Goal: Transaction & Acquisition: Purchase product/service

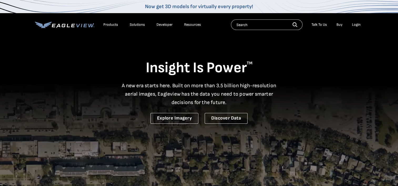
click at [357, 24] on div "Login" at bounding box center [356, 24] width 9 height 5
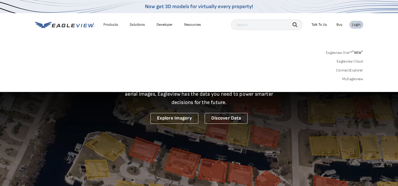
click at [352, 79] on link "MyEagleview" at bounding box center [352, 79] width 21 height 5
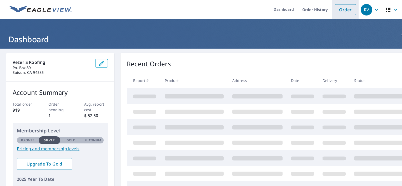
click at [340, 11] on link "Order" at bounding box center [344, 9] width 21 height 11
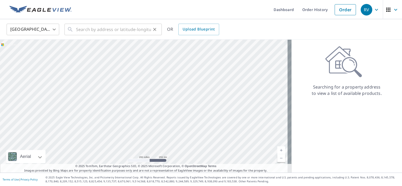
click at [74, 29] on div "​" at bounding box center [112, 30] width 97 height 12
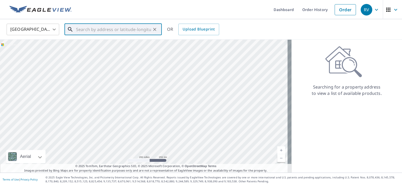
drag, startPoint x: 74, startPoint y: 29, endPoint x: 80, endPoint y: 26, distance: 6.9
click at [80, 26] on input "text" at bounding box center [113, 29] width 75 height 15
paste input "[STREET_ADDRESS][PERSON_NAME]. 95472."
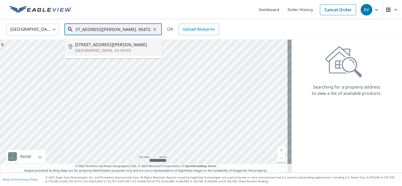
click at [92, 50] on p "[GEOGRAPHIC_DATA], CA 95472" at bounding box center [116, 50] width 83 height 5
type input "[STREET_ADDRESS][PERSON_NAME]"
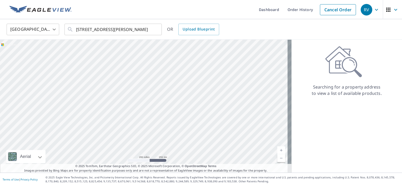
scroll to position [0, 0]
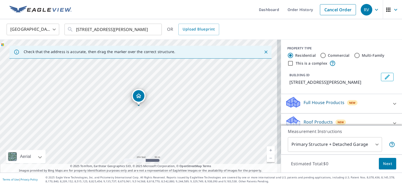
click at [267, 151] on link "Current Level 17, Zoom In" at bounding box center [270, 150] width 8 height 8
click at [266, 151] on link "Current Level 18, Zoom In" at bounding box center [270, 150] width 8 height 8
click at [266, 151] on link "Current Level 19, Zoom In" at bounding box center [270, 150] width 8 height 8
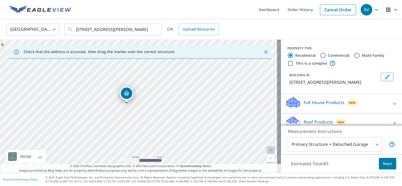
drag, startPoint x: 135, startPoint y: 95, endPoint x: 123, endPoint y: 93, distance: 12.4
drag, startPoint x: 140, startPoint y: 95, endPoint x: 135, endPoint y: 95, distance: 5.3
click at [372, 144] on body "RV RV Dashboard Order History Cancel Order RV [GEOGRAPHIC_DATA] [GEOGRAPHIC_DAT…" at bounding box center [201, 93] width 402 height 186
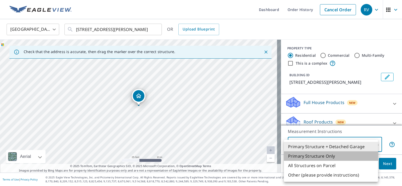
click at [321, 156] on li "Primary Structure Only" at bounding box center [331, 155] width 94 height 9
type input "2"
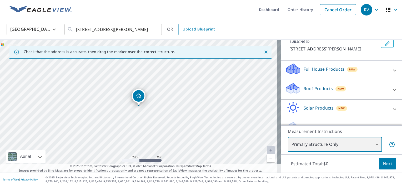
scroll to position [46, 0]
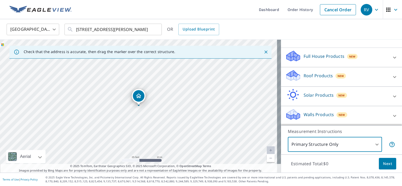
click at [391, 76] on icon at bounding box center [394, 77] width 6 height 6
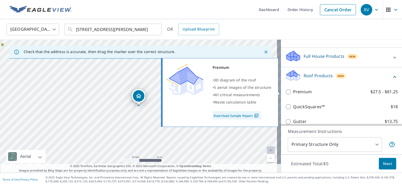
click at [285, 91] on input "Premium $27.5 - $81.25" at bounding box center [289, 92] width 8 height 6
checkbox input "true"
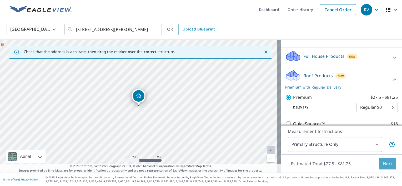
click at [383, 166] on span "Next" at bounding box center [387, 164] width 9 height 7
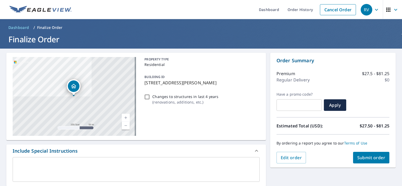
click at [369, 155] on span "Submit order" at bounding box center [371, 158] width 28 height 6
